Goal: Task Accomplishment & Management: Use online tool/utility

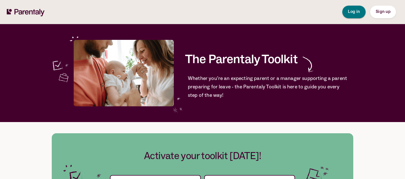
click at [354, 11] on span "Log in" at bounding box center [354, 12] width 12 height 4
